Goal: Understand process/instructions

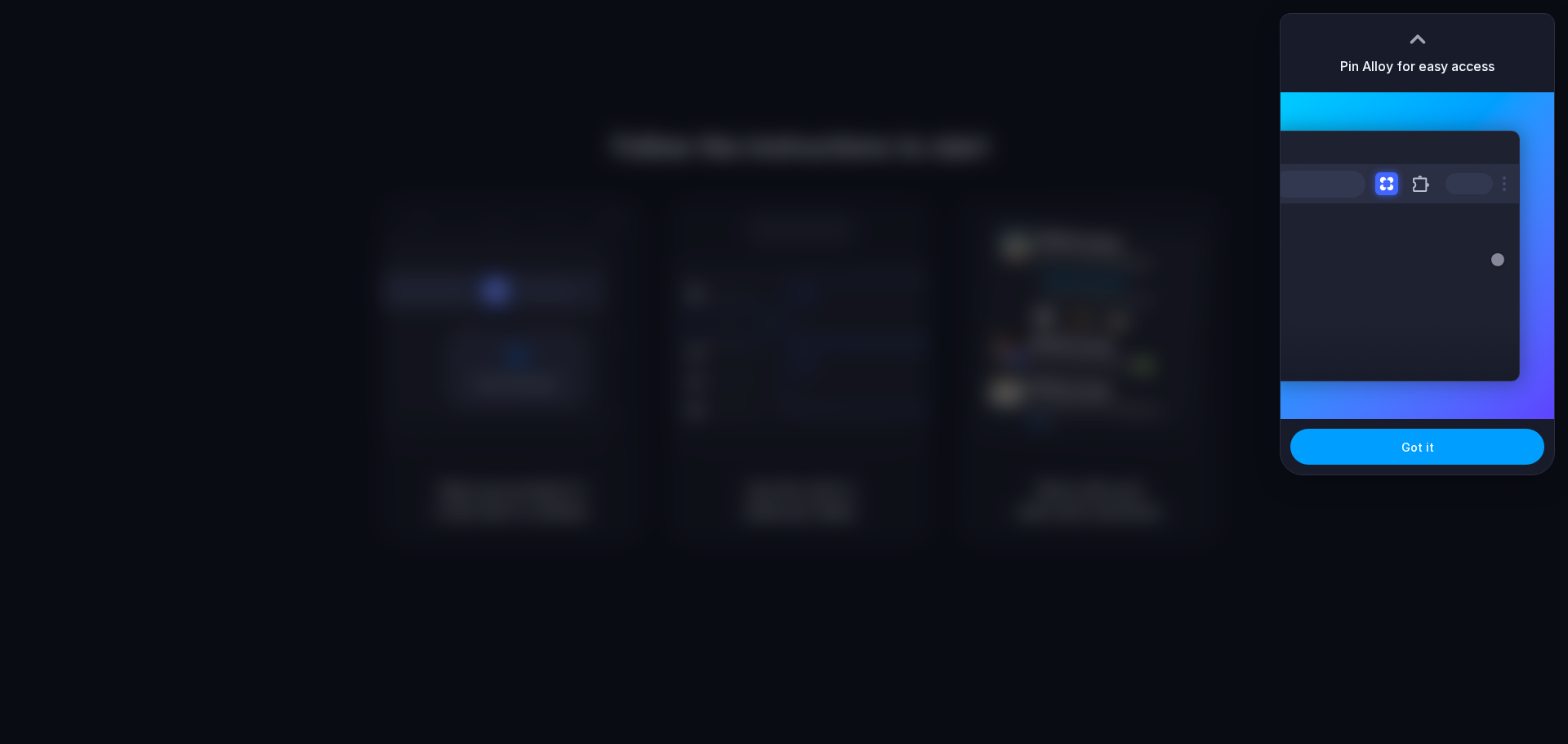
click at [1422, 458] on button "Got it" at bounding box center [1417, 446] width 254 height 36
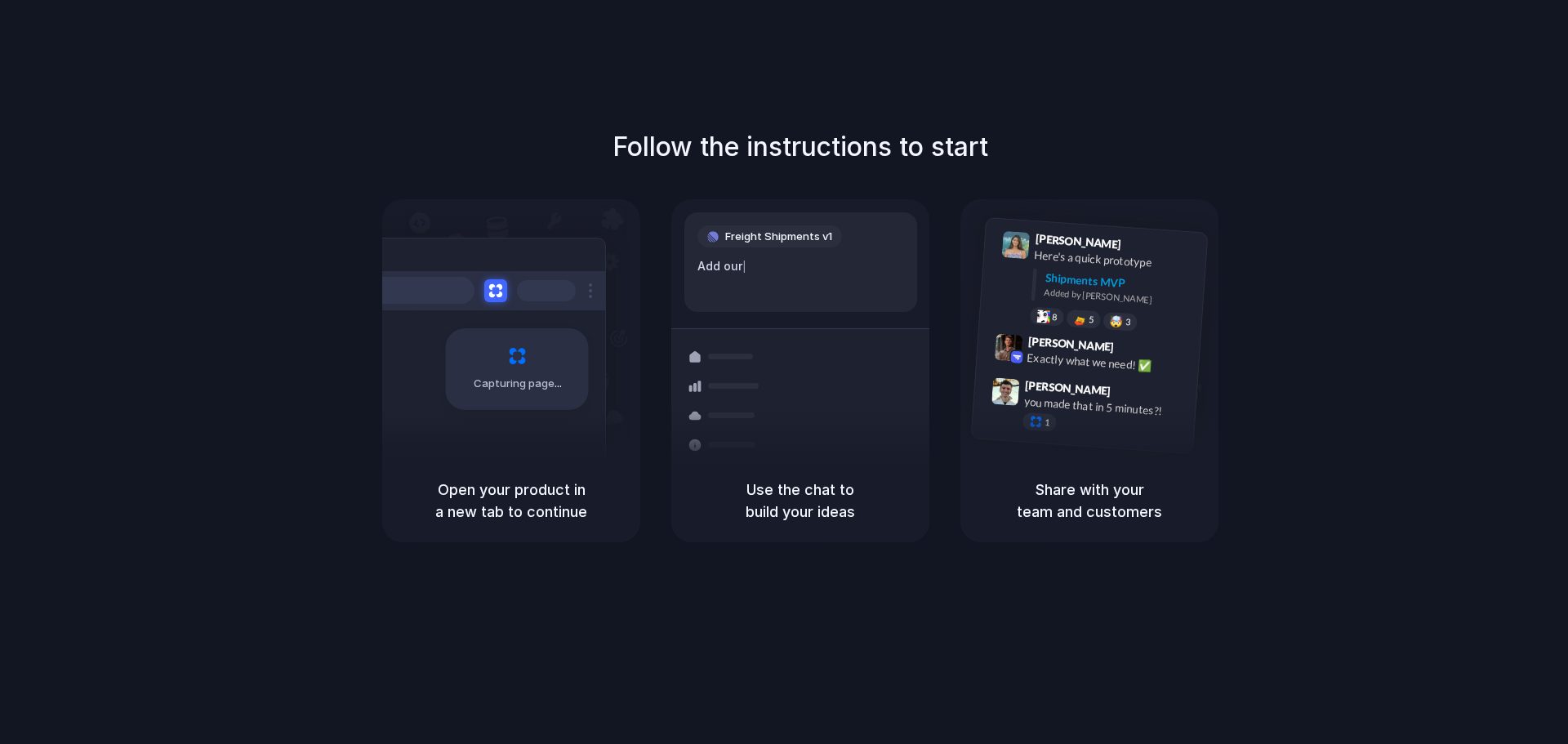
click at [1503, 129] on div "Follow the instructions to start Capturing page Open your product in a new tab …" at bounding box center [800, 335] width 1568 height 415
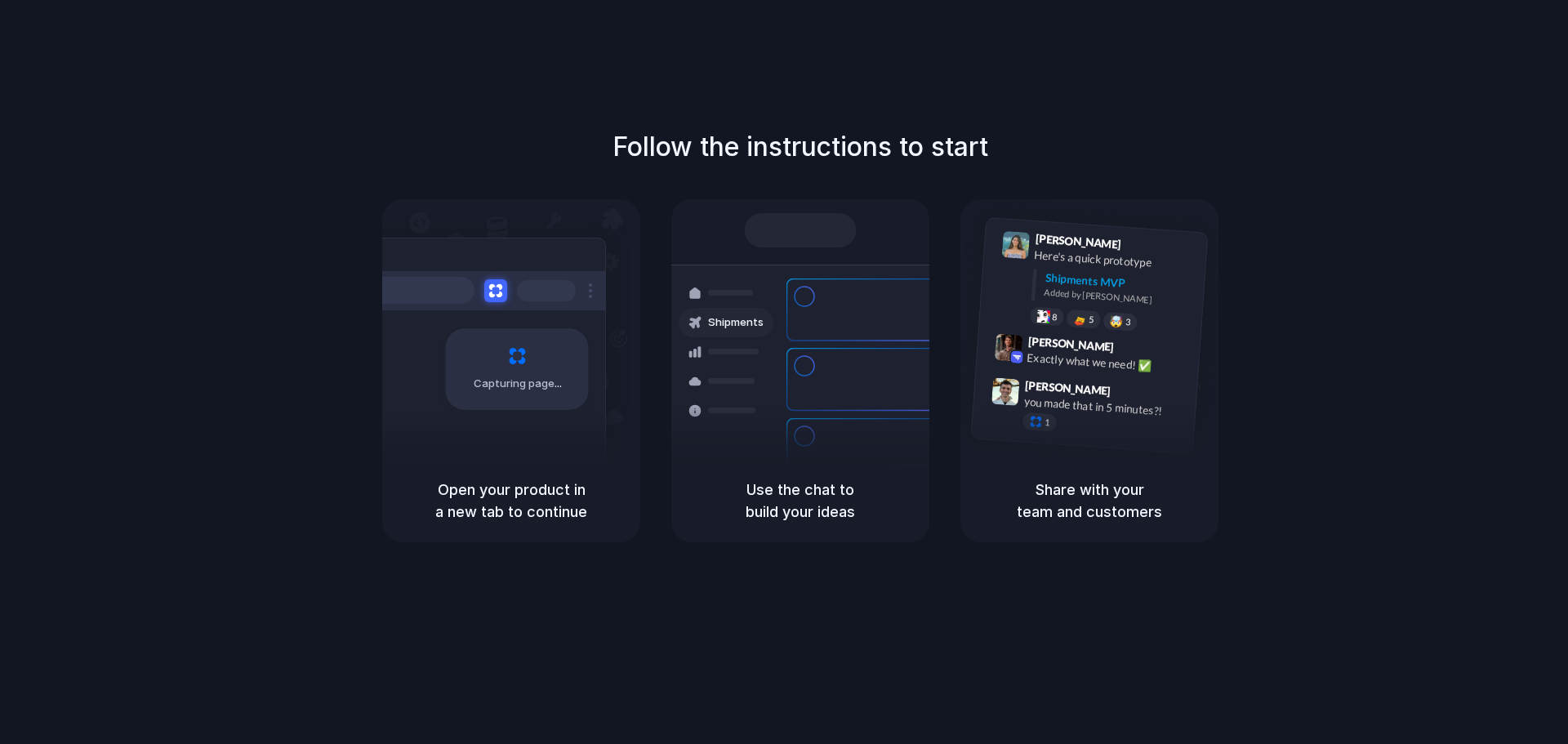
click at [550, 502] on h5 "Open your product in a new tab to continue" at bounding box center [511, 501] width 219 height 44
click at [759, 486] on h5 "Use the chat to build your ideas" at bounding box center [800, 501] width 219 height 44
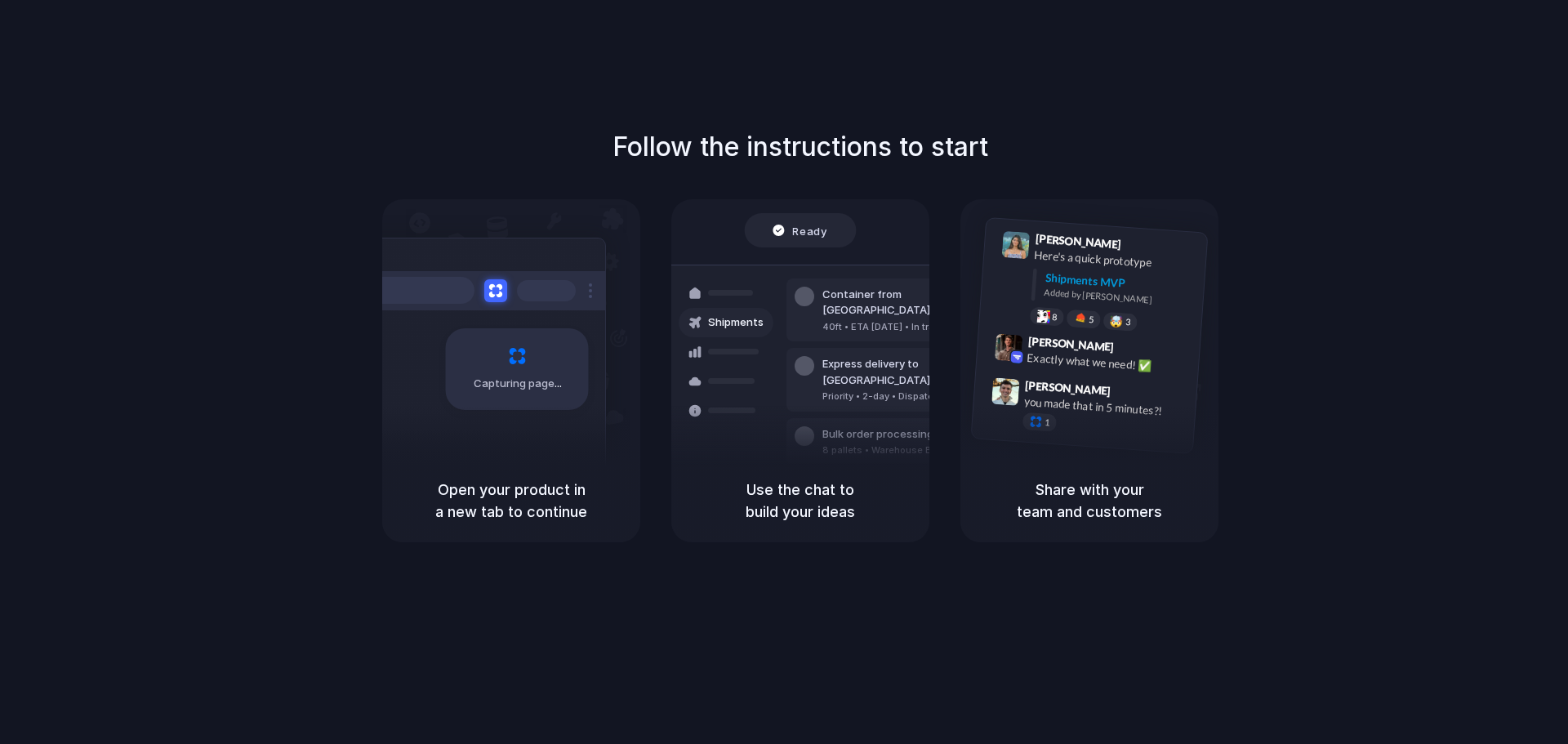
click at [1126, 503] on h5 "Share with your team and customers" at bounding box center [1089, 501] width 219 height 44
click at [827, 235] on div "Ready" at bounding box center [800, 231] width 112 height 35
